Goal: Task Accomplishment & Management: Use online tool/utility

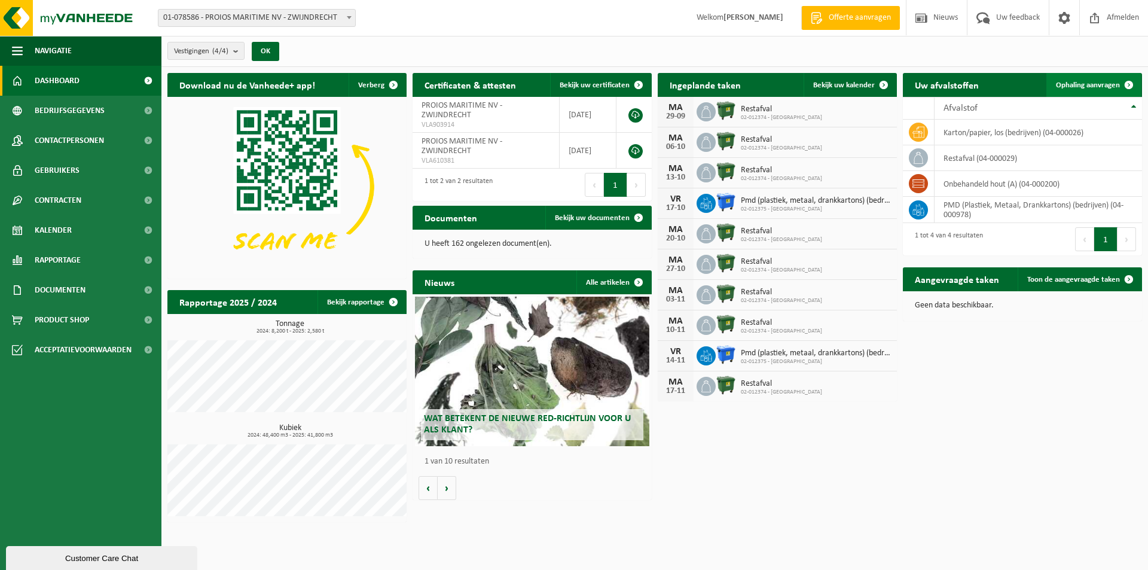
click at [1097, 82] on span "Ophaling aanvragen" at bounding box center [1088, 85] width 64 height 8
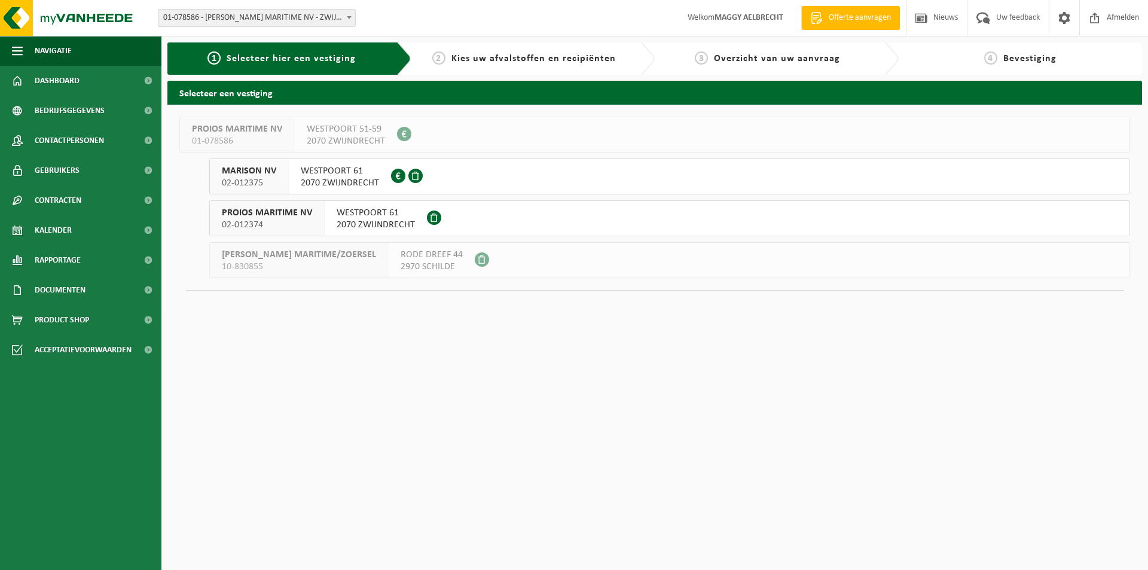
click at [352, 175] on span "WESTPOORT 61" at bounding box center [340, 171] width 78 height 12
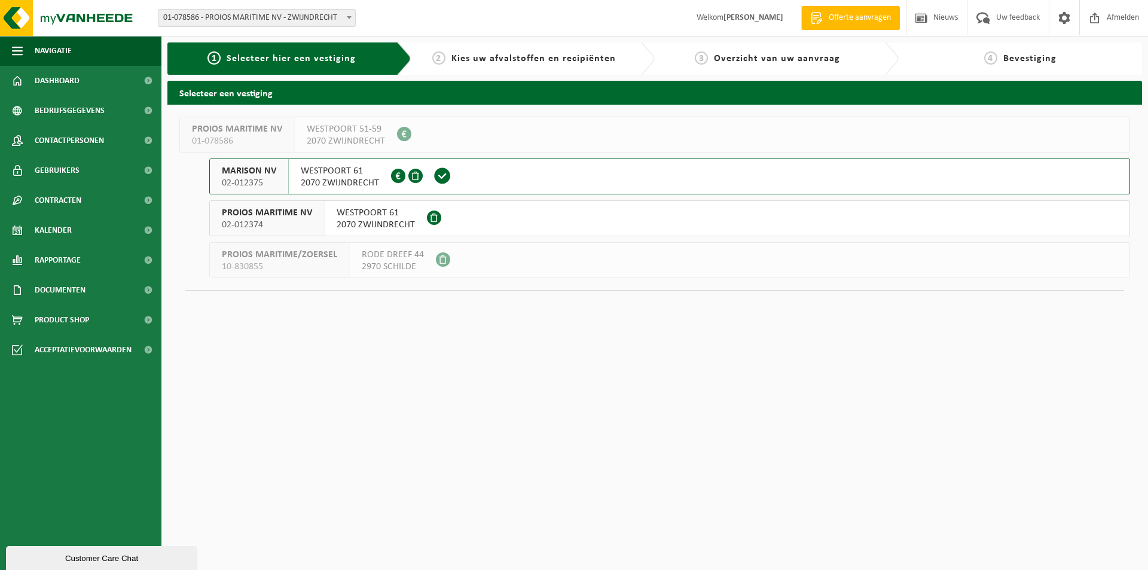
click at [292, 207] on span "PROIOS MARITIME NV" at bounding box center [267, 213] width 90 height 12
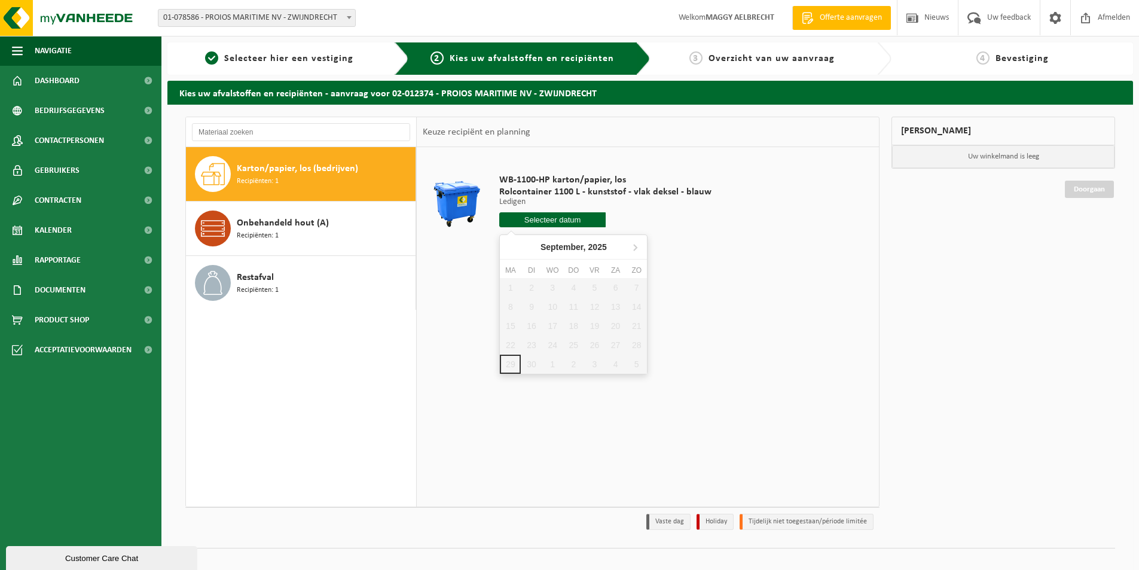
click at [535, 221] on input "text" at bounding box center [552, 219] width 106 height 15
click at [636, 245] on icon at bounding box center [634, 246] width 19 height 19
click at [573, 283] on div "2" at bounding box center [573, 287] width 21 height 19
type input "Van [DATE]"
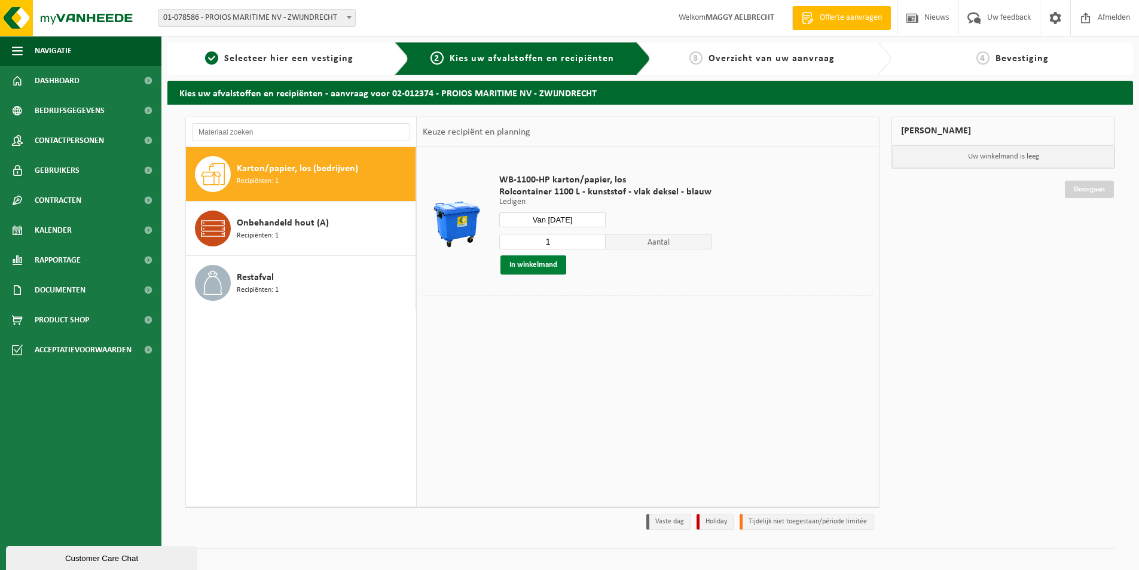
click at [542, 260] on button "In winkelmand" at bounding box center [533, 264] width 66 height 19
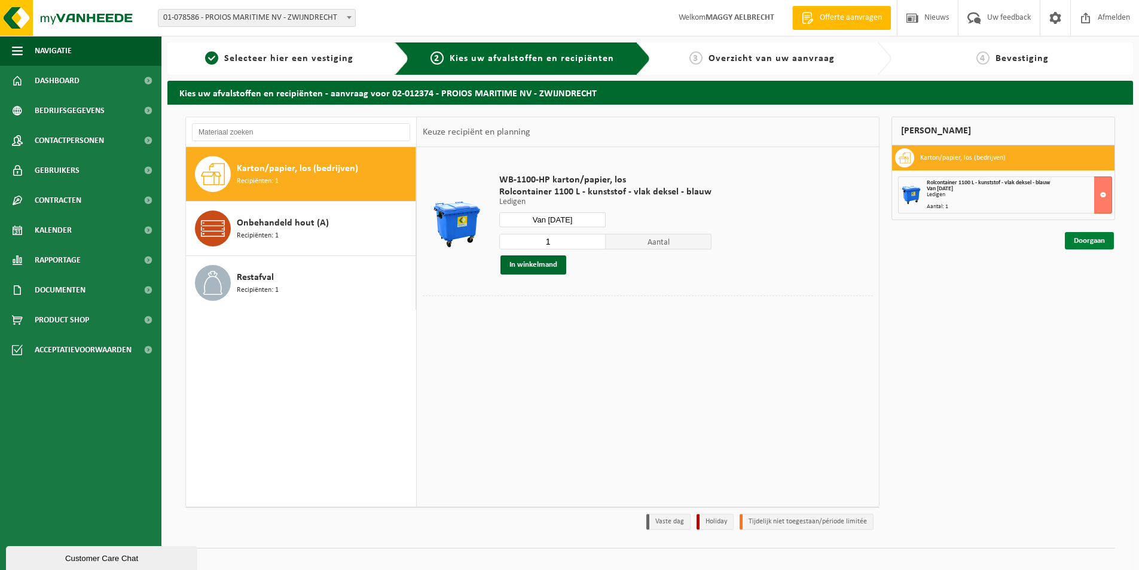
click at [1076, 236] on link "Doorgaan" at bounding box center [1089, 240] width 49 height 17
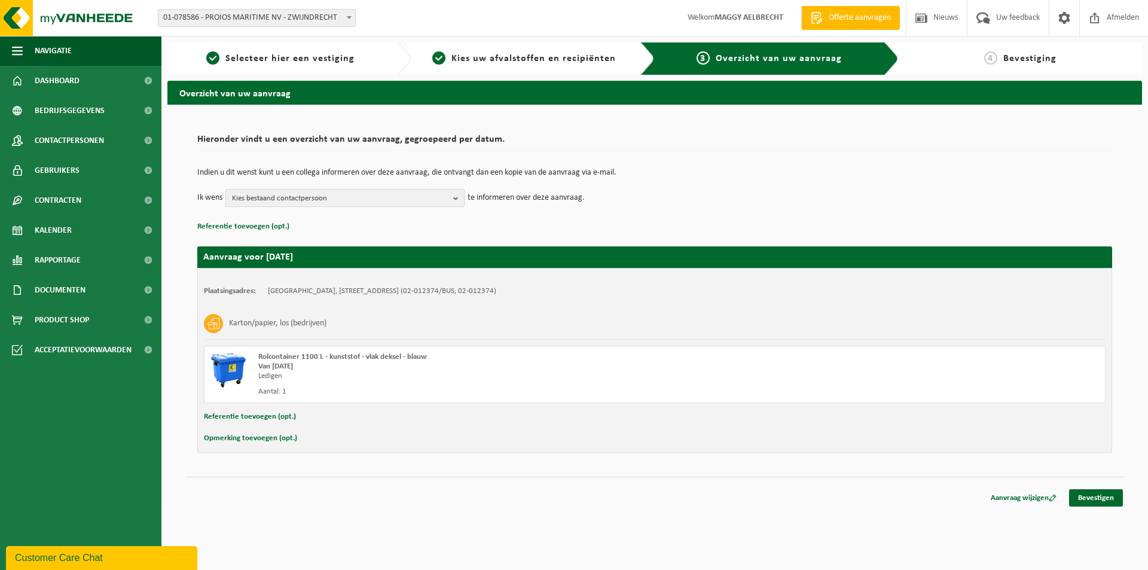
click at [453, 199] on button "Kies bestaand contactpersoon" at bounding box center [344, 198] width 239 height 18
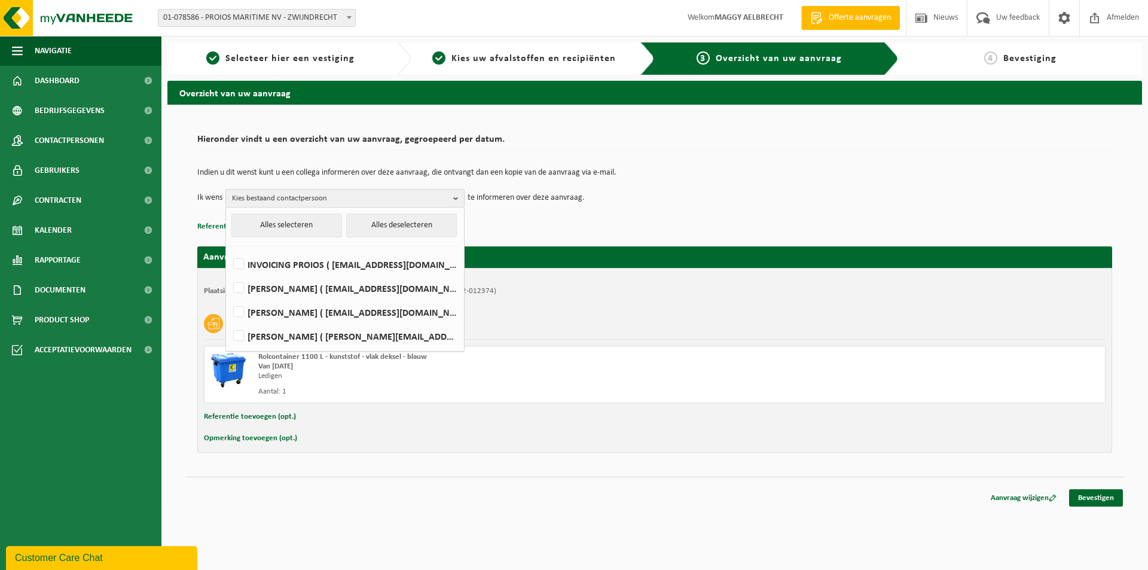
click at [457, 199] on b "button" at bounding box center [458, 198] width 11 height 17
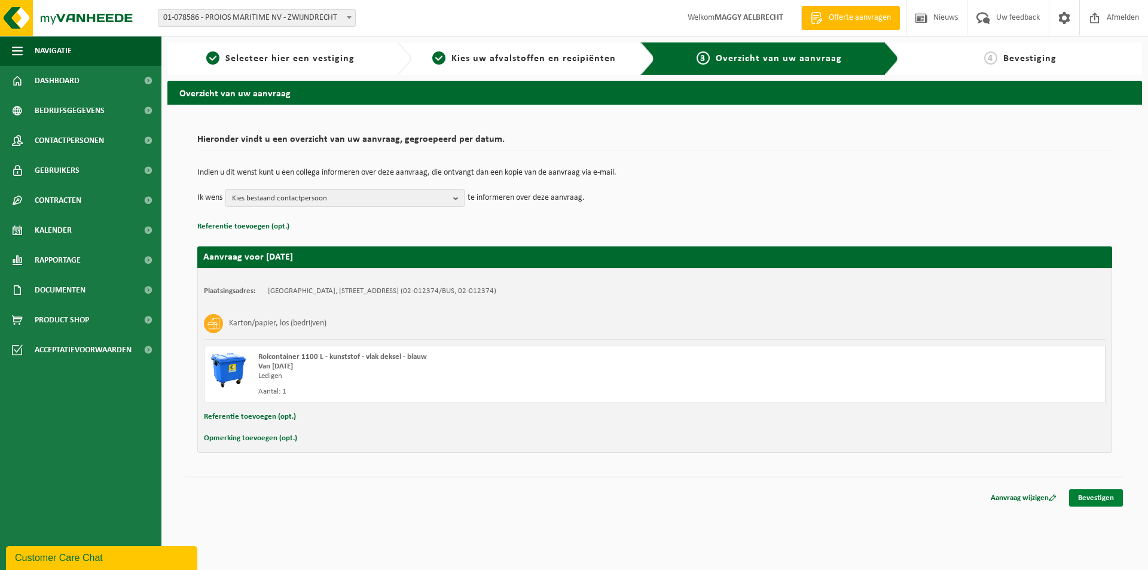
click at [1085, 497] on link "Bevestigen" at bounding box center [1096, 497] width 54 height 17
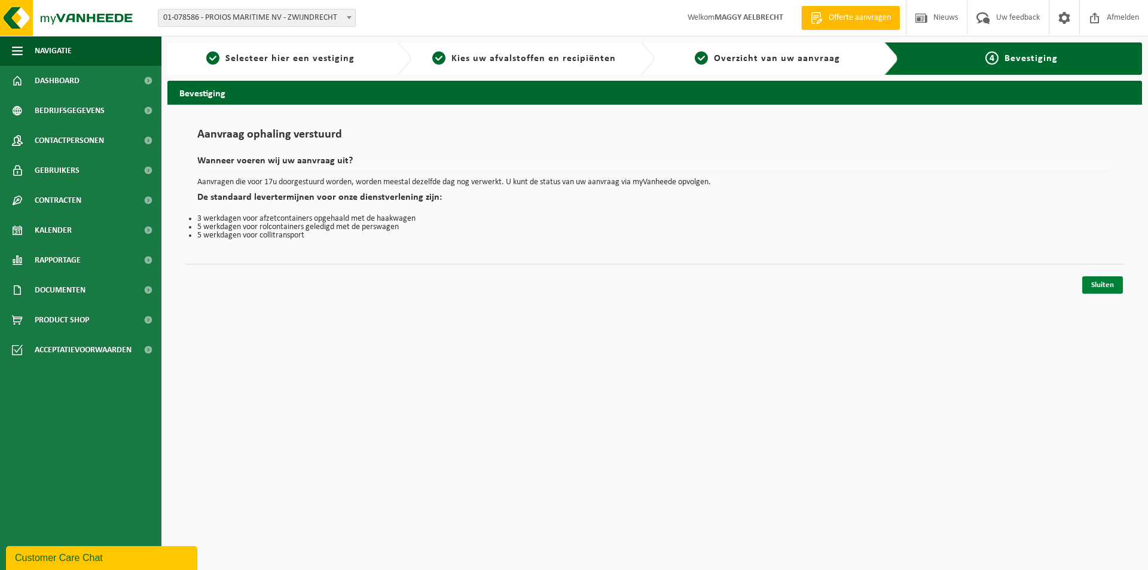
click at [1107, 286] on link "Sluiten" at bounding box center [1102, 284] width 41 height 17
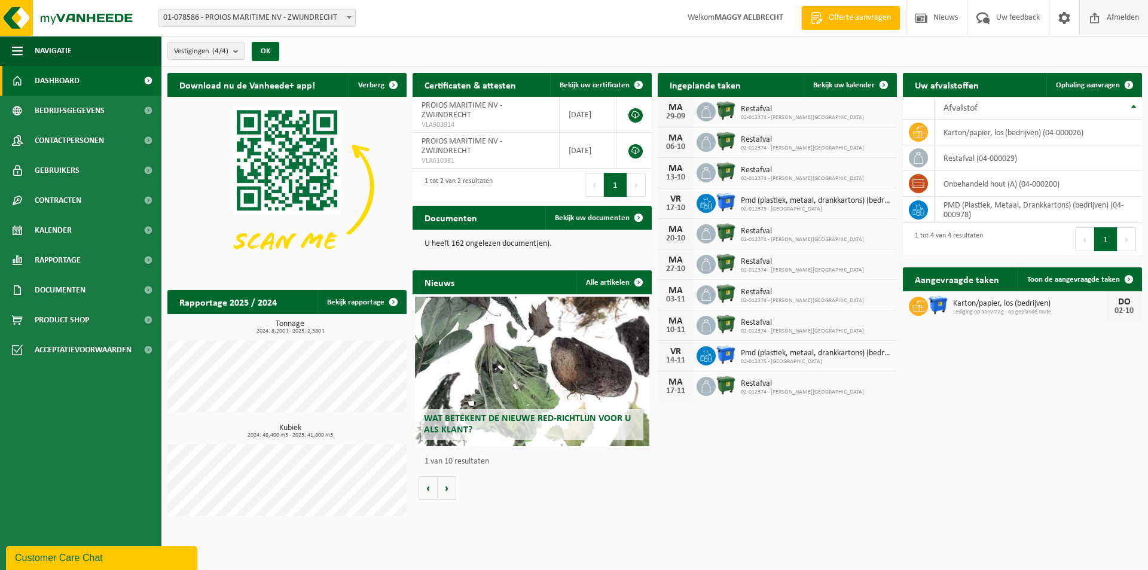
click at [1125, 16] on span "Afmelden" at bounding box center [1123, 17] width 38 height 35
